Goal: Task Accomplishment & Management: Complete application form

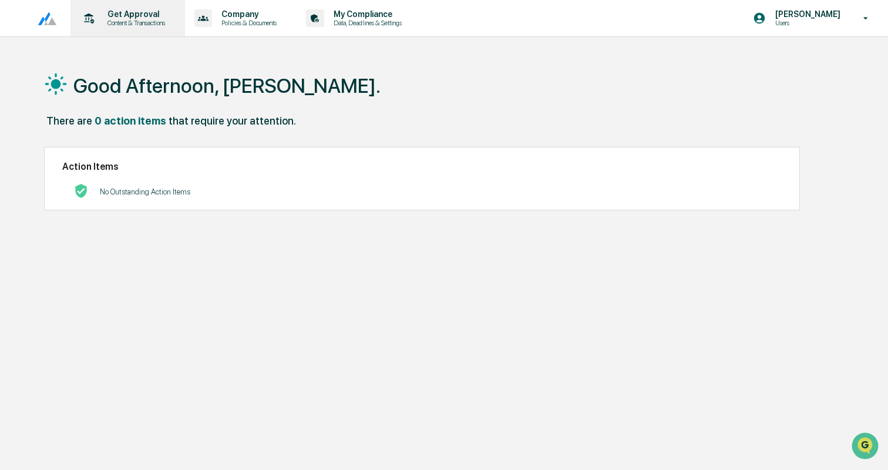
click at [123, 9] on p "Get Approval" at bounding box center [134, 13] width 73 height 9
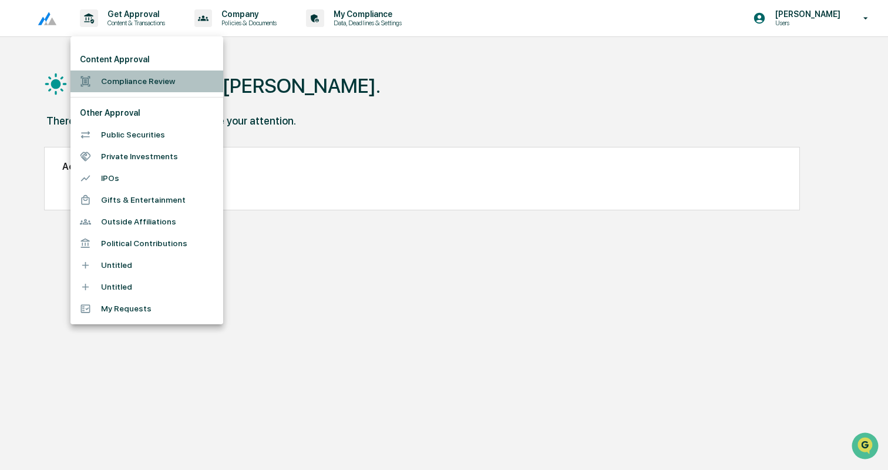
click at [126, 74] on li "Compliance Review" at bounding box center [146, 81] width 153 height 22
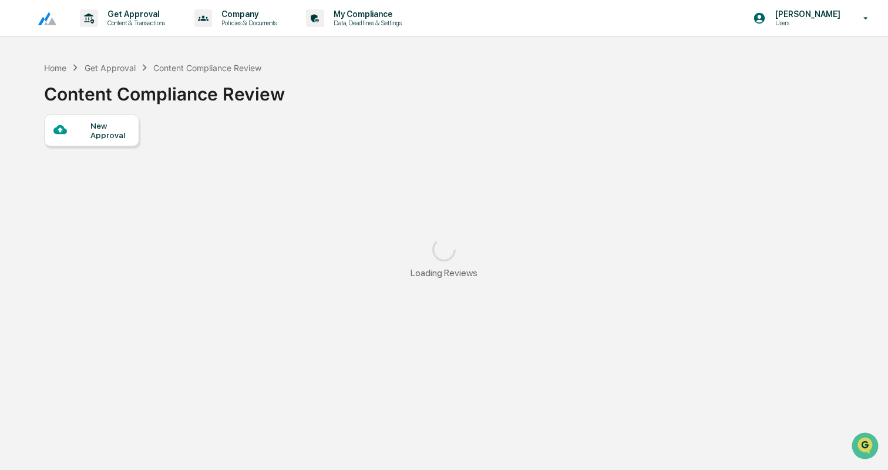
click at [105, 122] on div "New Approval" at bounding box center [109, 130] width 39 height 19
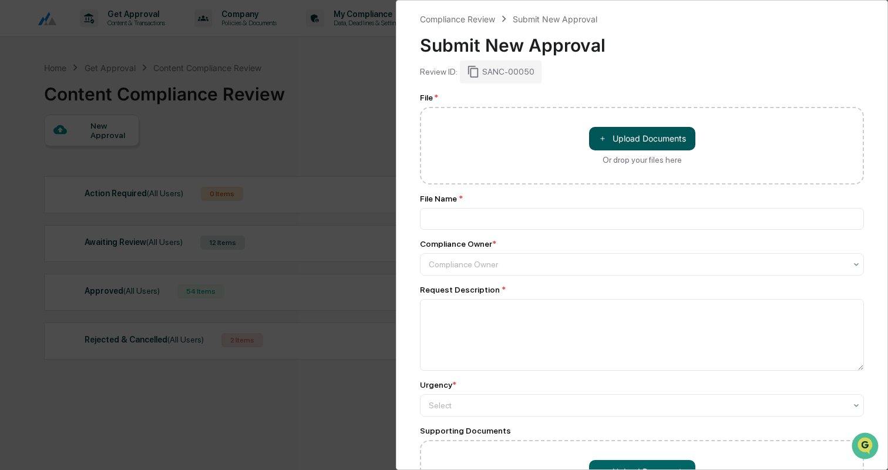
click at [659, 136] on button "＋ Upload Documents" at bounding box center [642, 138] width 106 height 23
type input "**********"
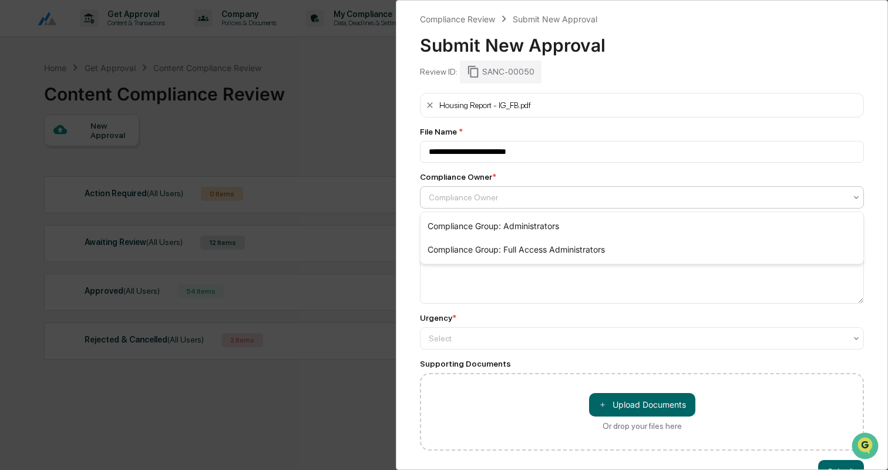
click at [473, 197] on div at bounding box center [637, 197] width 417 height 12
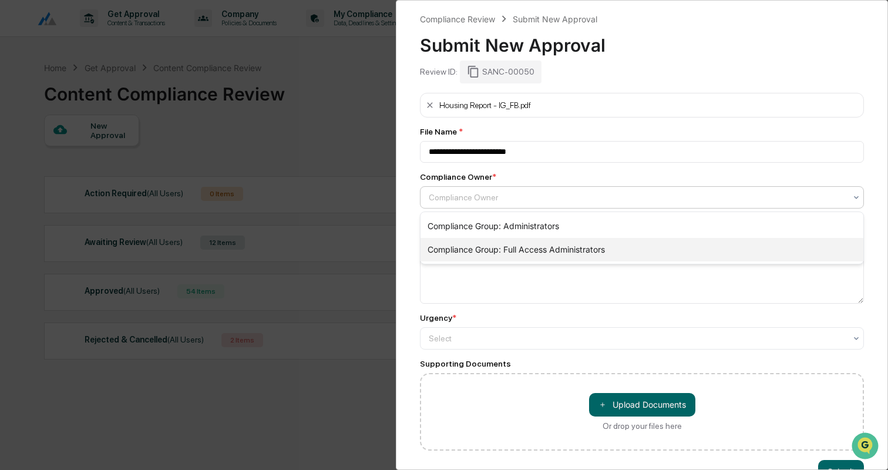
click at [501, 249] on div "Compliance Group: Full Access Administrators" at bounding box center [641, 249] width 443 height 23
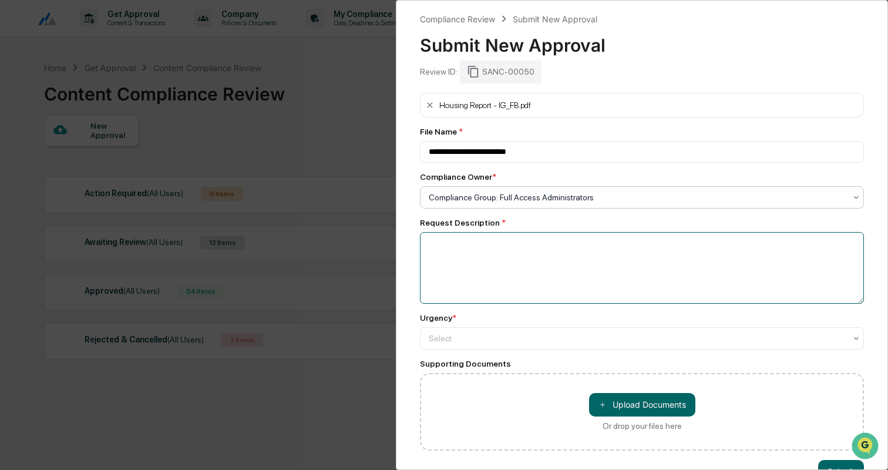
click at [501, 249] on textarea at bounding box center [642, 268] width 444 height 72
type textarea "**********"
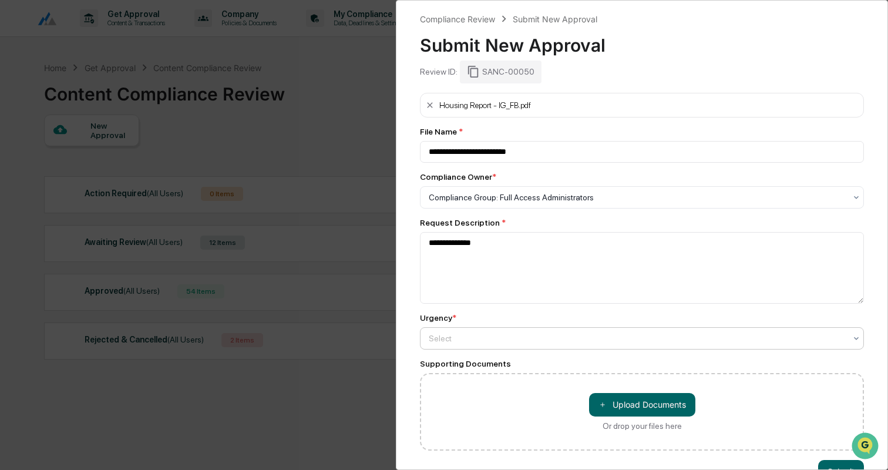
click at [475, 334] on div at bounding box center [637, 338] width 417 height 12
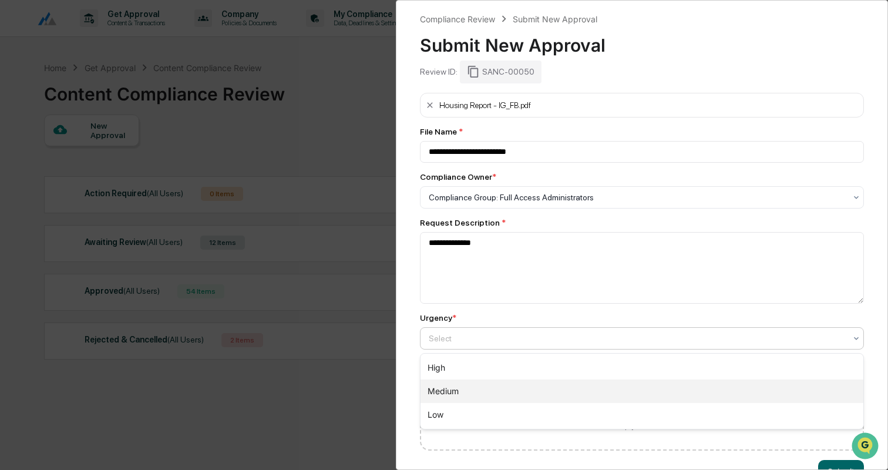
click at [470, 387] on div "Medium" at bounding box center [641, 390] width 443 height 23
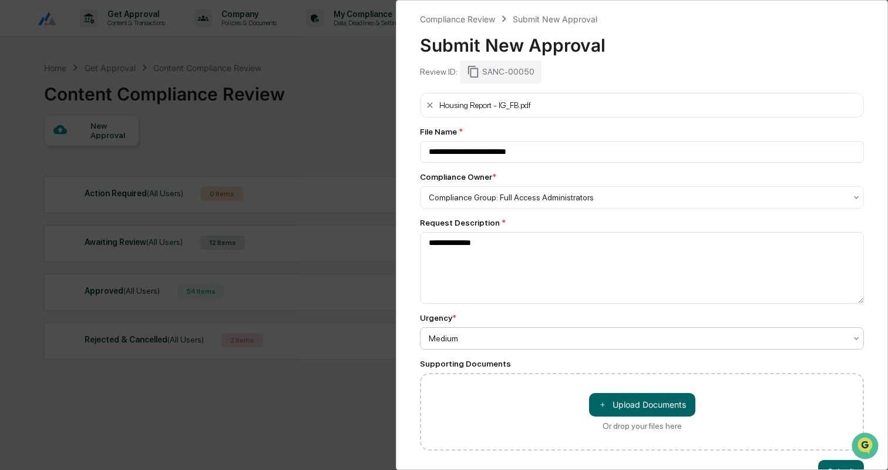
scroll to position [33, 0]
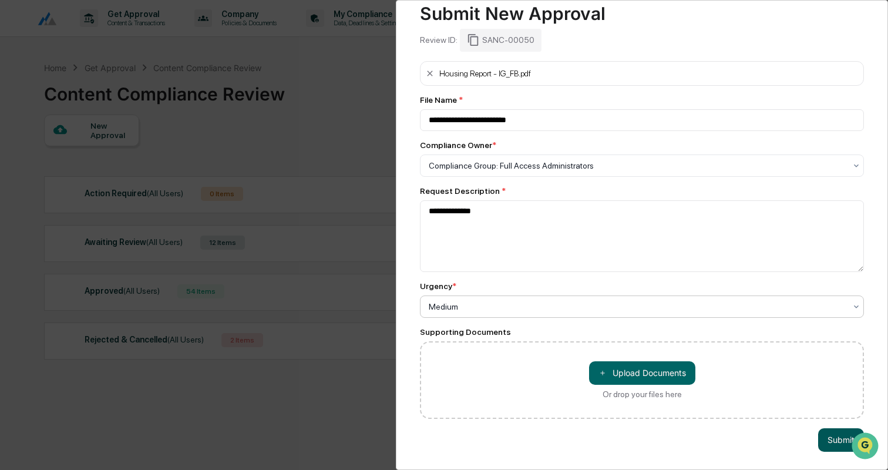
click at [819, 436] on button "Submit" at bounding box center [841, 439] width 46 height 23
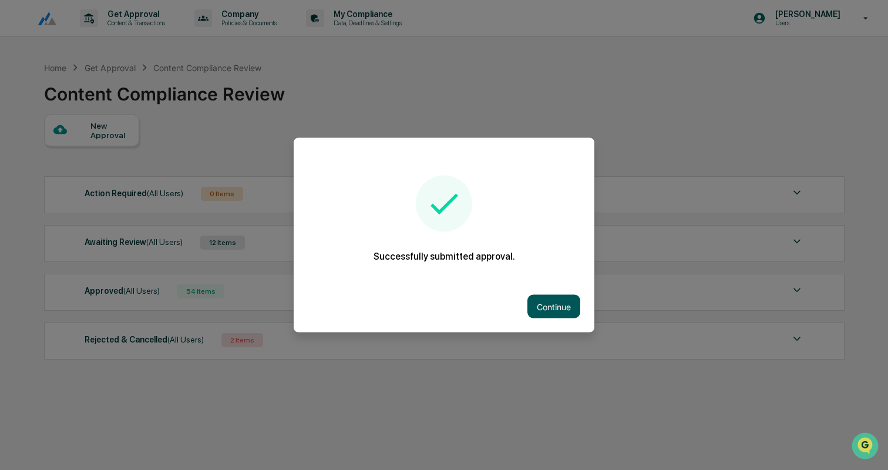
click at [556, 306] on button "Continue" at bounding box center [553, 306] width 53 height 23
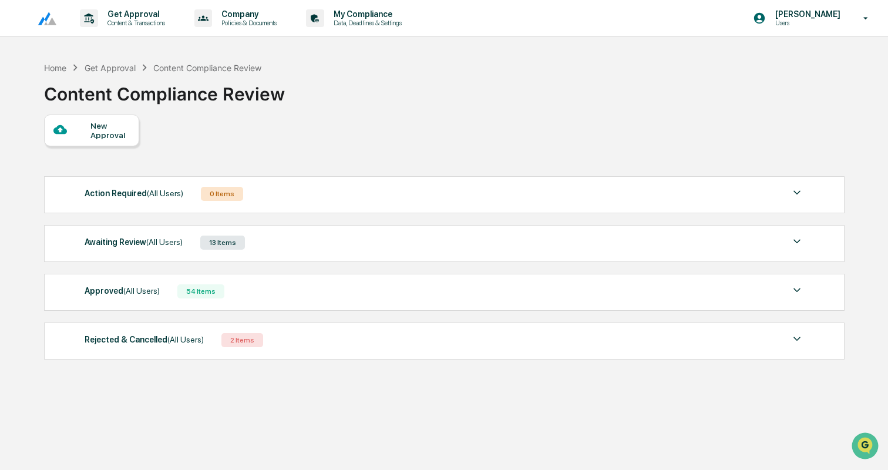
click at [295, 242] on div "Awaiting Review (All Users) 13 Items" at bounding box center [444, 242] width 719 height 16
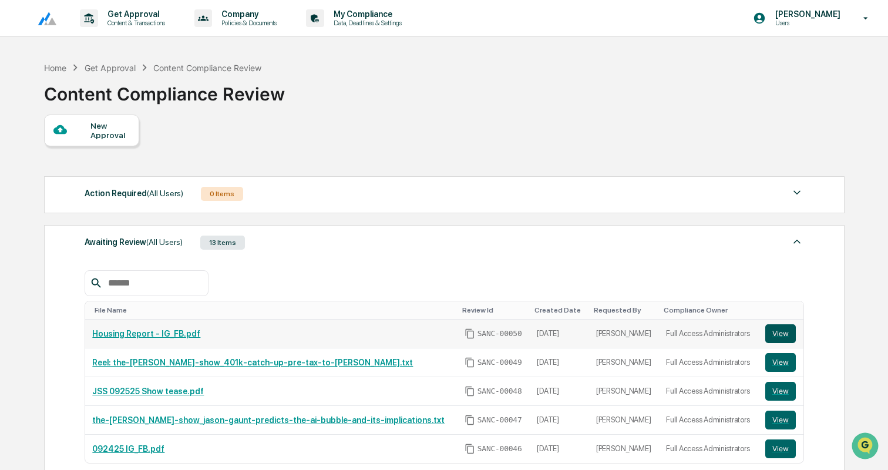
click at [777, 337] on button "View" at bounding box center [780, 333] width 31 height 19
